Goal: Register for event/course

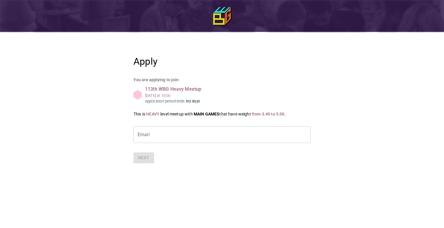
click at [148, 140] on input "Email" at bounding box center [221, 134] width 177 height 17
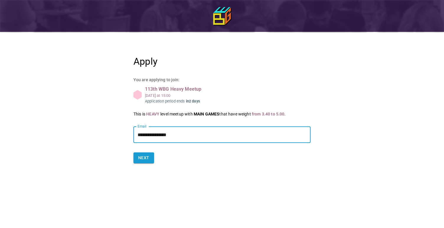
type input "**********"
click at [98, 102] on div "**********" at bounding box center [222, 109] width 266 height 141
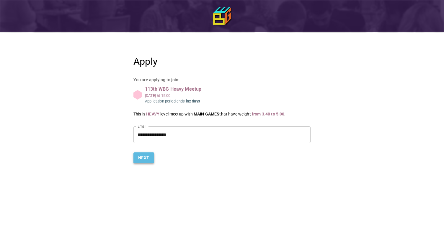
click at [144, 161] on button "Next" at bounding box center [143, 157] width 21 height 11
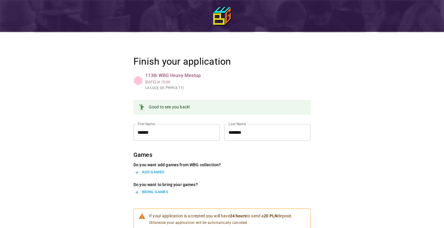
click at [155, 170] on button "Add games" at bounding box center [149, 172] width 32 height 9
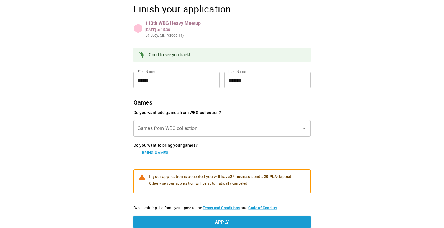
scroll to position [54, 0]
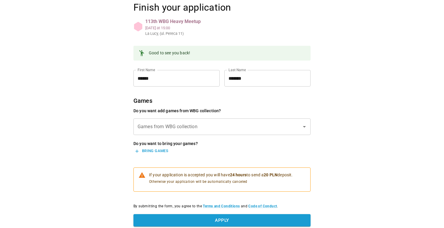
click at [183, 118] on div "Games from WBG collection" at bounding box center [221, 126] width 177 height 17
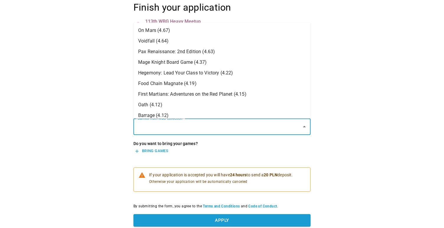
click at [98, 142] on div "Finish your application 113th WBG Heavy Meetup Sun, Sep 21 at 15:00 La Lucy, (u…" at bounding box center [222, 126] width 266 height 283
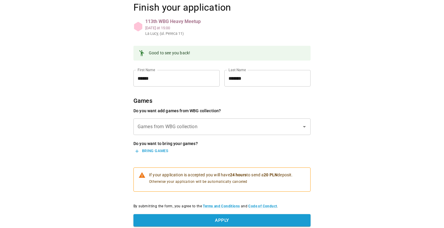
click at [153, 153] on button "Bring games" at bounding box center [151, 150] width 36 height 9
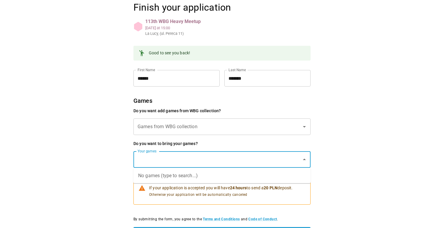
click at [154, 154] on div "Your games Your games" at bounding box center [221, 159] width 177 height 17
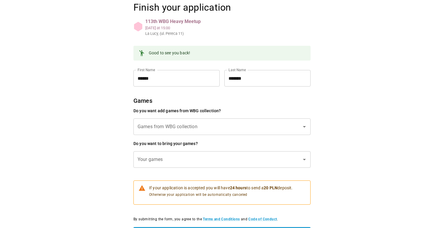
click at [111, 127] on div "Finish your application 113th WBG Heavy Meetup Sun, Sep 21 at 15:00 La Lucy, (u…" at bounding box center [222, 133] width 266 height 296
